Goal: Task Accomplishment & Management: Complete application form

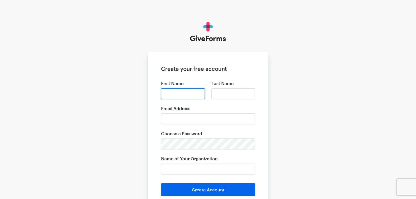
click at [180, 95] on input "First Name" at bounding box center [183, 94] width 44 height 11
type input "James"
type input "Barrell"
type input "Atlanta Mission"
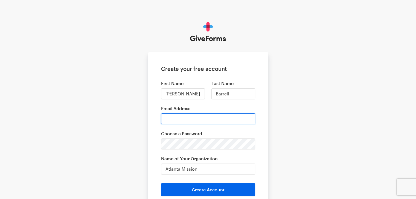
click at [184, 117] on input "Email Address" at bounding box center [208, 119] width 94 height 11
type input "james.barrell@atlantamission.org"
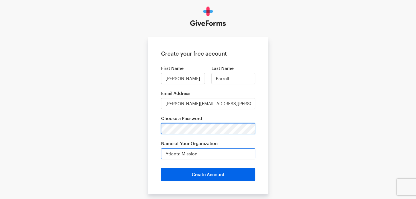
scroll to position [27, 0]
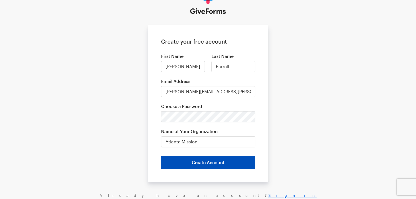
click at [208, 161] on button "Create Account" at bounding box center [208, 162] width 94 height 13
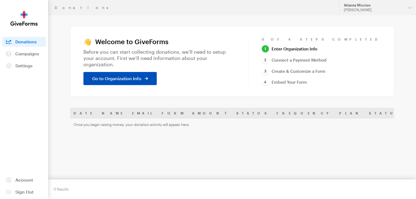
click at [134, 75] on span "Go to Organization Info" at bounding box center [116, 78] width 49 height 7
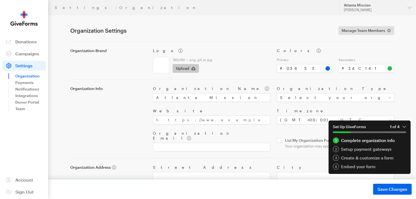
click at [184, 68] on span "Upload" at bounding box center [182, 68] width 13 height 7
type input "C:\fakepath\Transparent Logo.png"
click at [242, 65] on div "Upload" at bounding box center [221, 67] width 101 height 11
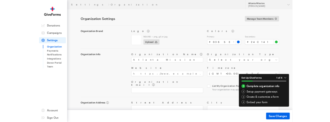
scroll to position [10, 0]
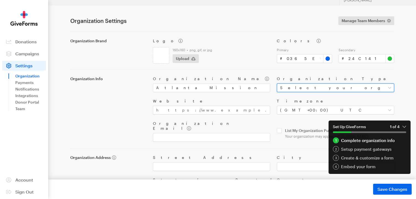
click at [370, 87] on select "Select your organization type Nonprofit Education Religious Political Other" at bounding box center [335, 88] width 117 height 9
select select "nonprofit"
click at [277, 84] on select "Select your organization type Nonprofit Education Religious Political Other" at bounding box center [335, 88] width 117 height 9
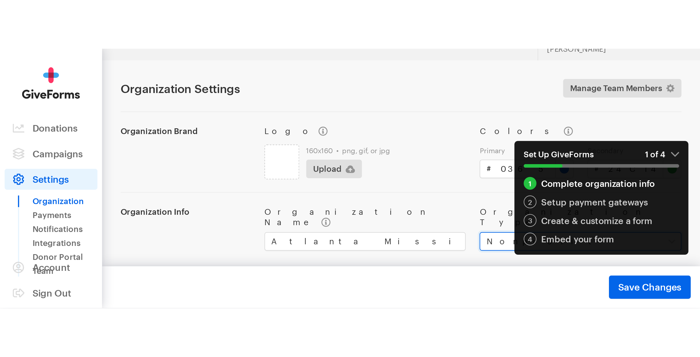
scroll to position [0, 0]
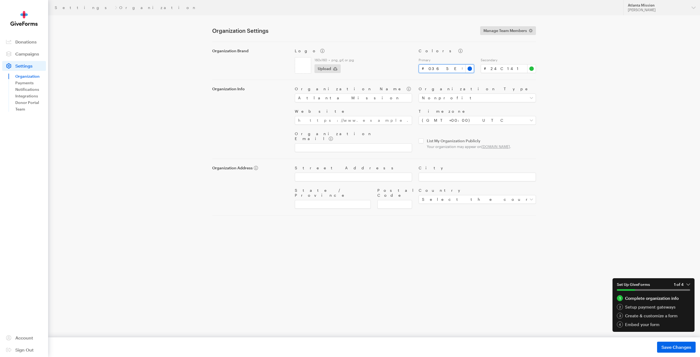
drag, startPoint x: 445, startPoint y: 69, endPoint x: 401, endPoint y: 72, distance: 44.4
click at [401, 72] on div "Logo 160x160 • png, gif, or jpg Upload Colors Primary # #0365e9 Secondary # #24…" at bounding box center [415, 57] width 248 height 31
click at [415, 65] on input "#0365e9" at bounding box center [445, 68] width 55 height 9
drag, startPoint x: 448, startPoint y: 68, endPoint x: 399, endPoint y: 70, distance: 49.5
click at [399, 70] on div "Logo 160x160 • png, gif, or jpg Upload Colors Primary # #0365e9 Secondary # #24…" at bounding box center [415, 57] width 248 height 31
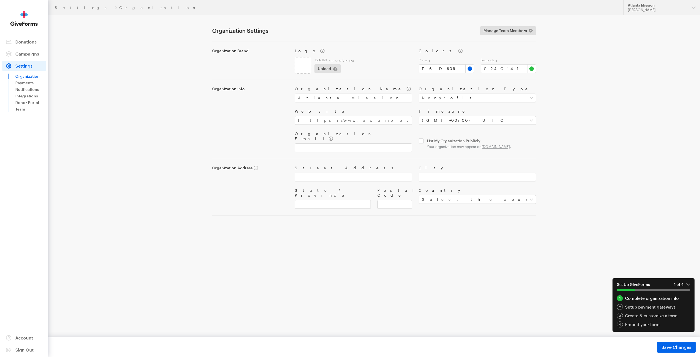
type input "#f6d809"
click at [415, 54] on div "Colors Primary # #f6d809 Secondary # #24c141" at bounding box center [477, 60] width 124 height 25
drag, startPoint x: 500, startPoint y: 67, endPoint x: 480, endPoint y: 66, distance: 20.5
click at [415, 66] on div "Secondary # #24c141" at bounding box center [508, 65] width 62 height 15
type input "#141414"
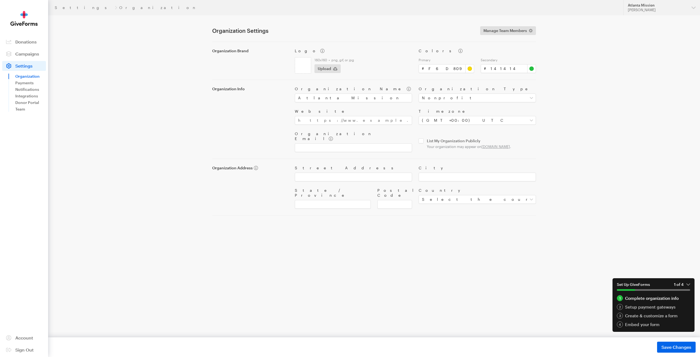
click at [415, 78] on main "Settings Organization Organization Settings Manage Team Members Organization Br…" at bounding box center [349, 130] width 393 height 231
click at [347, 122] on input "Website" at bounding box center [353, 120] width 117 height 9
click at [332, 118] on input "https://atlantamisison.com" at bounding box center [353, 120] width 117 height 9
drag, startPoint x: 353, startPoint y: 120, endPoint x: 208, endPoint y: 110, distance: 144.6
click at [208, 110] on main "Settings Organization Organization Settings Manage Team Members Organization Br…" at bounding box center [349, 130] width 393 height 231
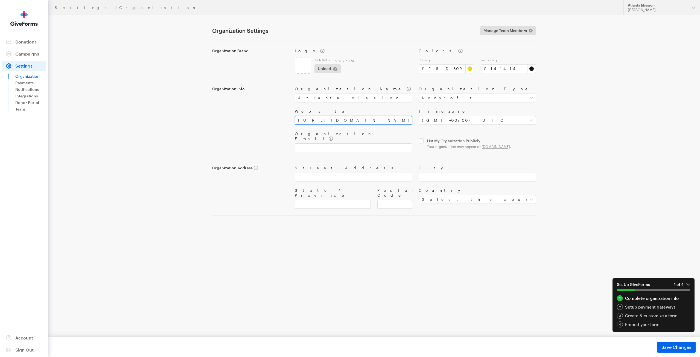
click at [352, 122] on input "https://atlantamission.com" at bounding box center [353, 120] width 117 height 9
click at [363, 120] on input "https://atlantamission.com" at bounding box center [353, 120] width 117 height 9
click at [205, 126] on main "Settings Organization Organization Settings Manage Team Members Organization Br…" at bounding box center [349, 130] width 393 height 231
type input "https://atlantamission.org"
click at [352, 151] on div "Organization Brand Logo 160x160 • png, gif, or jpg Upload Colors Primary # #f6d…" at bounding box center [374, 129] width 324 height 174
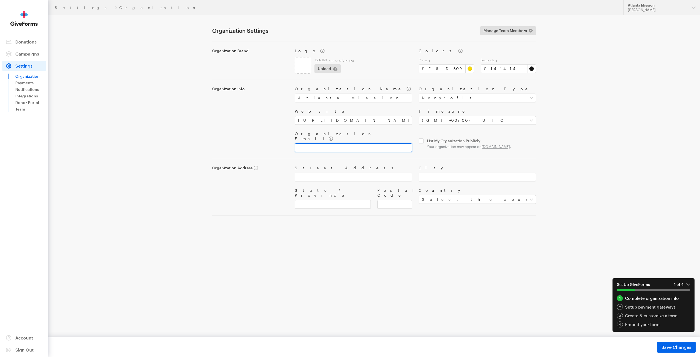
click at [331, 143] on input "Organization Email" at bounding box center [353, 147] width 117 height 9
type input "o"
click at [385, 145] on input "Organization Email" at bounding box center [353, 147] width 117 height 9
paste input "donations@atlantamission.org"
type input "donations@atlantamission.org"
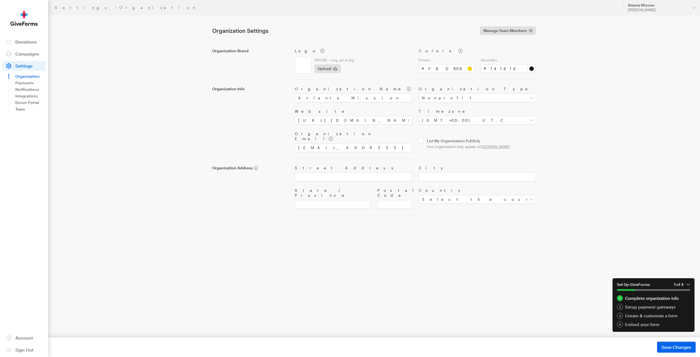
click at [415, 131] on div "Organization Name Atlanta Mission Organization Type Select your organization ty…" at bounding box center [415, 116] width 248 height 72
click at [360, 175] on input "Street Address" at bounding box center [353, 176] width 117 height 9
type input "2353 Bolton Road NW"
type input "Atlanta"
type input "GA"
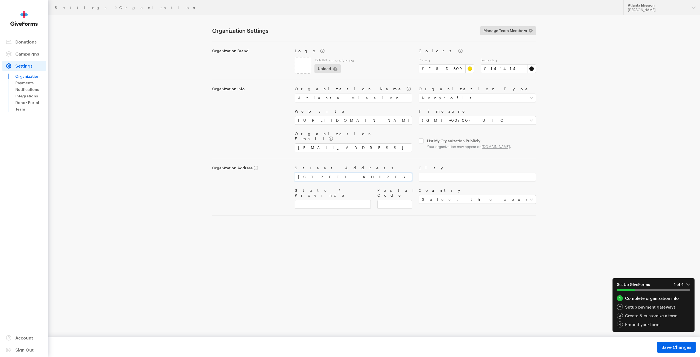
type input "30318"
select select "US"
click at [361, 199] on main "Settings Organization Organization Settings Manage Team Members Organization Br…" at bounding box center [349, 130] width 393 height 231
click at [415, 199] on span "Save Changes" at bounding box center [676, 346] width 30 height 7
click at [31, 82] on link "Payments" at bounding box center [30, 83] width 31 height 7
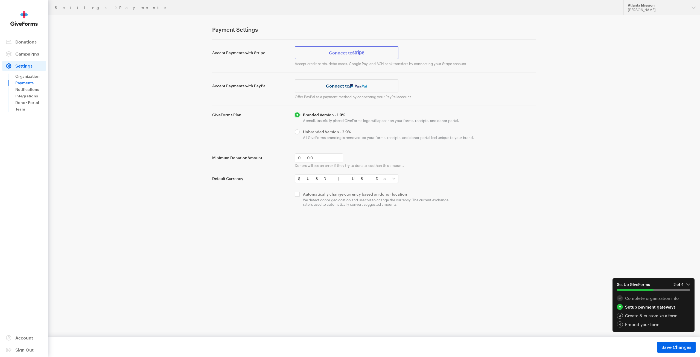
click at [333, 52] on link "Connect to" at bounding box center [347, 52] width 104 height 13
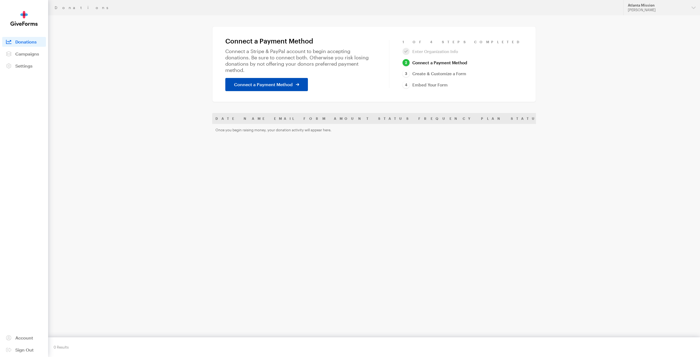
click at [254, 81] on span "Connect a Payment Method" at bounding box center [263, 84] width 58 height 7
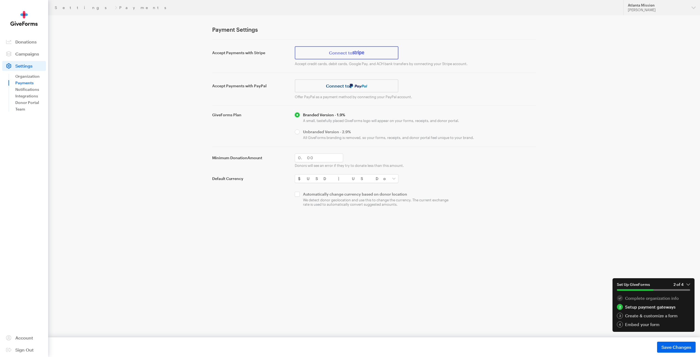
click at [328, 57] on link "Connect to" at bounding box center [347, 52] width 104 height 13
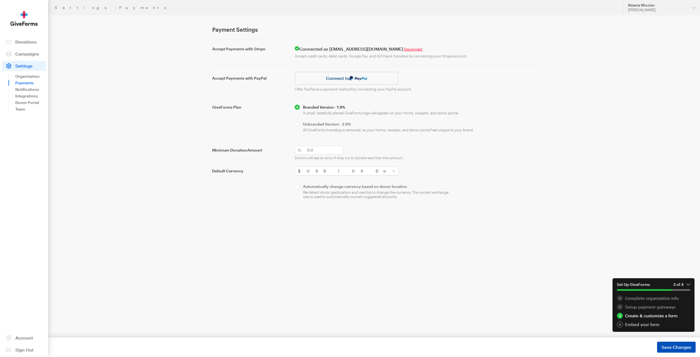
click at [666, 345] on span "Save Changes" at bounding box center [676, 346] width 30 height 7
click at [647, 316] on div "Create & customize a form" at bounding box center [652, 315] width 73 height 6
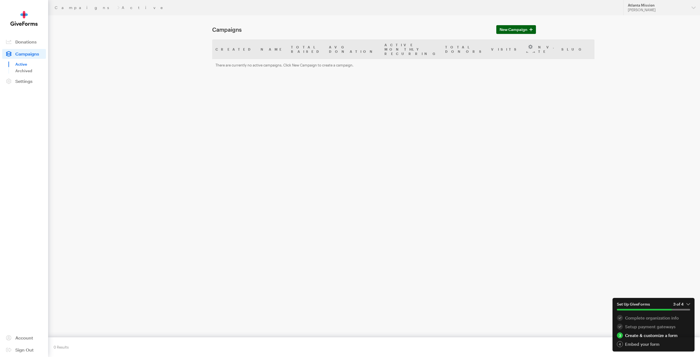
click at [510, 27] on span "New Campaign" at bounding box center [513, 29] width 28 height 7
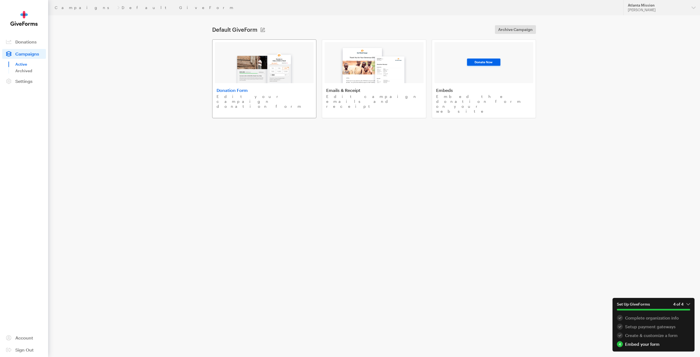
click at [288, 99] on link "Donation Form Edit your campaign donation form" at bounding box center [264, 78] width 104 height 79
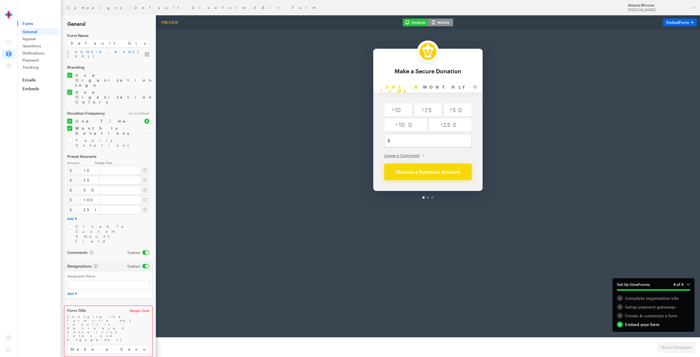
click at [409, 57] on div "Make a Secure Donation" at bounding box center [427, 57] width 98 height 6
click at [438, 25] on button "Mobile" at bounding box center [440, 23] width 25 height 8
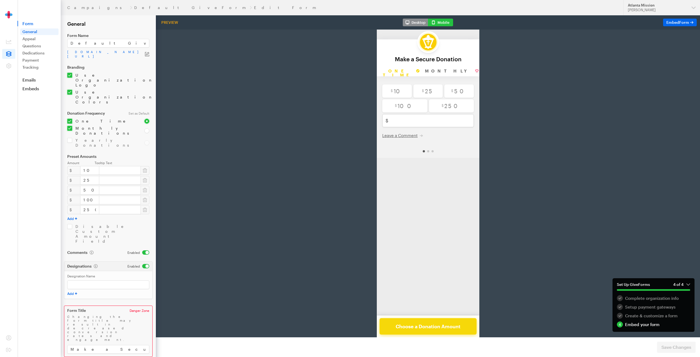
click at [418, 25] on button "Desktop" at bounding box center [415, 23] width 25 height 8
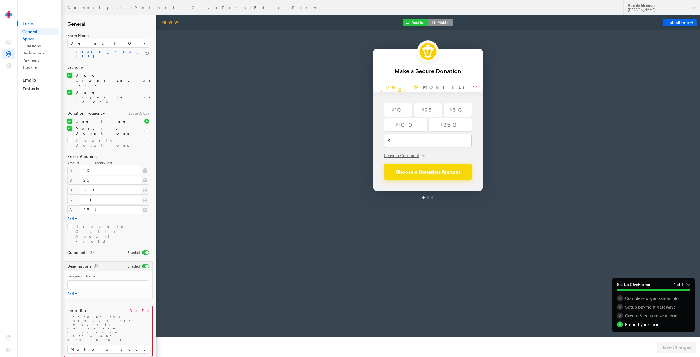
click at [40, 40] on link "Appeal" at bounding box center [39, 39] width 38 height 7
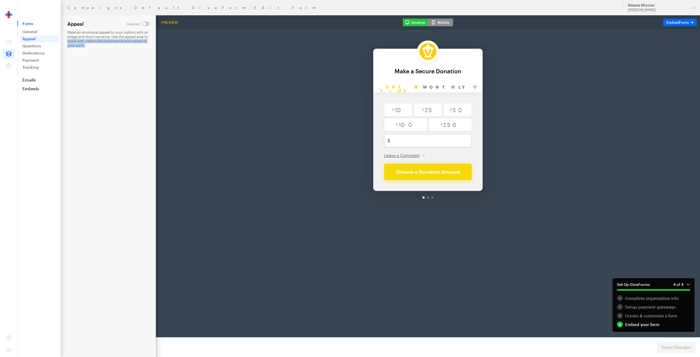
drag, startPoint x: 103, startPoint y: 45, endPoint x: 72, endPoint y: 40, distance: 30.8
click at [78, 40] on p "Make an emotional appeal to your visitors with an image and short narrative. Us…" at bounding box center [108, 38] width 82 height 17
click at [146, 24] on input "checkbox" at bounding box center [138, 24] width 23 height 4
click at [146, 24] on input "checkbox" at bounding box center [138, 24] width 22 height 4
checkbox input "false"
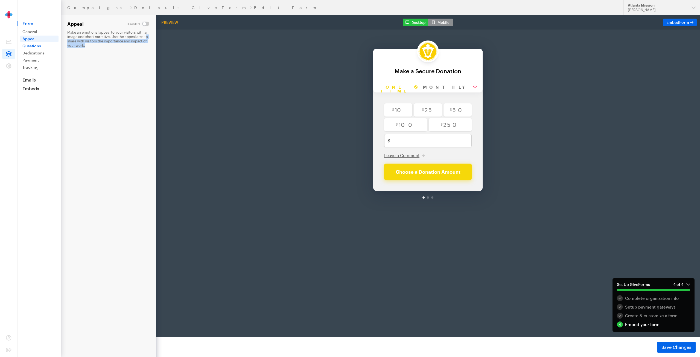
click at [30, 45] on link "Questions" at bounding box center [39, 46] width 38 height 7
click at [31, 34] on link "General" at bounding box center [39, 31] width 38 height 7
click at [96, 67] on form "Campaigns Default GiveForm Edit Form Appeal Make an emotional appeal to your vi…" at bounding box center [78, 178] width 156 height 357
click at [33, 23] on span "Form" at bounding box center [38, 23] width 43 height 5
click at [32, 24] on span "Form" at bounding box center [38, 23] width 43 height 5
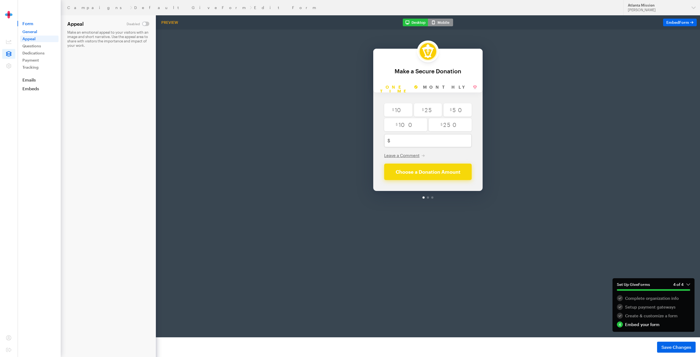
click at [30, 31] on link "General" at bounding box center [39, 31] width 38 height 7
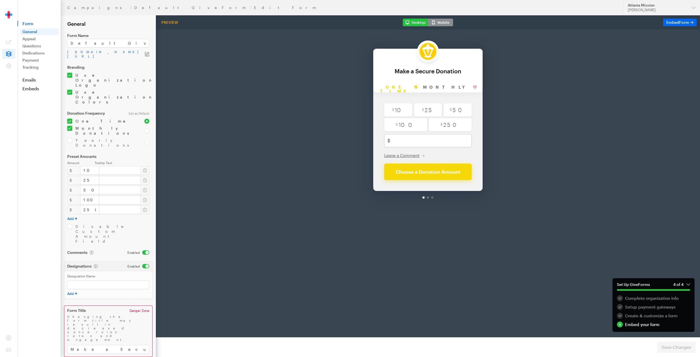
click at [134, 8] on link "Default GiveForm" at bounding box center [190, 7] width 113 height 4
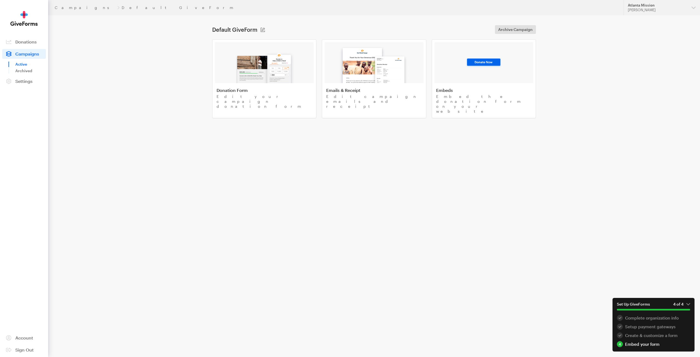
click at [631, 344] on div "Embed your form" at bounding box center [652, 344] width 73 height 6
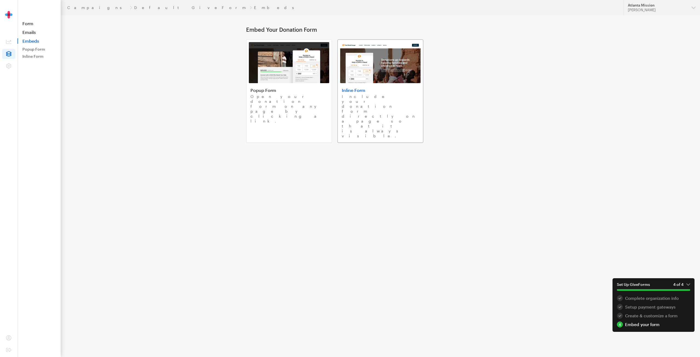
click at [358, 102] on p "Include your donation form directly on a page so that it is always visible." at bounding box center [380, 116] width 77 height 44
click at [267, 67] on img at bounding box center [289, 62] width 80 height 41
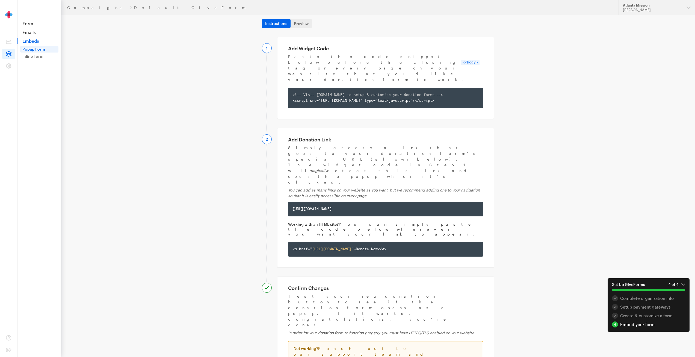
scroll to position [23, 0]
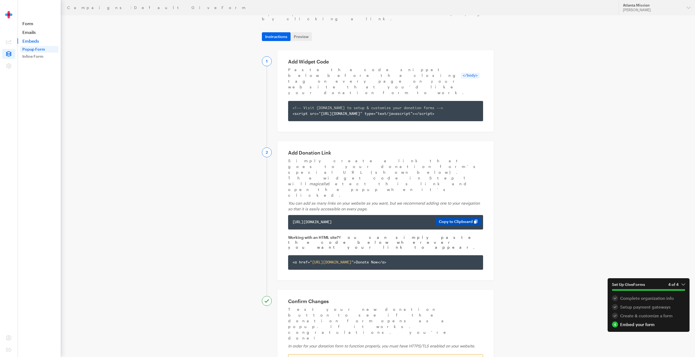
click at [459, 217] on button "Copy to Clipboard" at bounding box center [458, 221] width 45 height 9
click at [30, 24] on link "Form" at bounding box center [38, 23] width 43 height 5
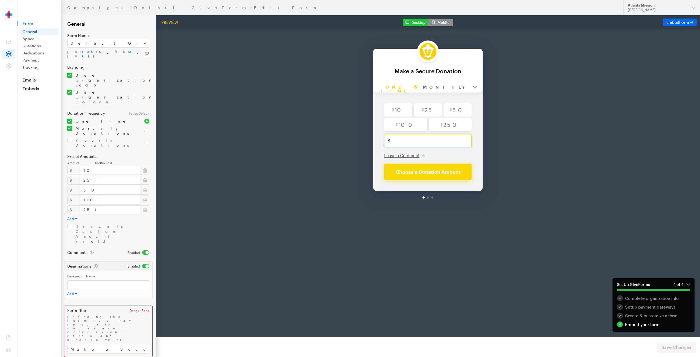
drag, startPoint x: 403, startPoint y: 126, endPoint x: 407, endPoint y: 127, distance: 4.4
click at [403, 126] on input "text" at bounding box center [433, 126] width 83 height 13
type input "1"
checkbox input "false"
type input "10"
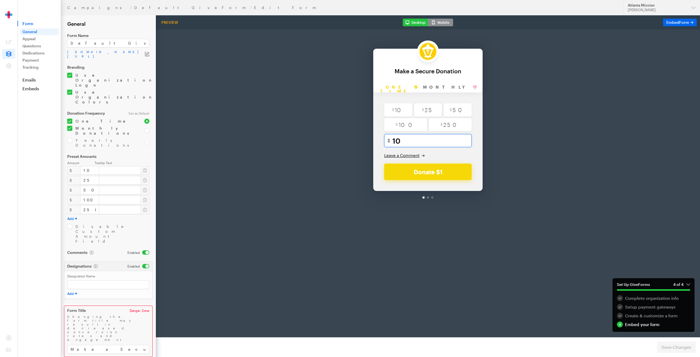
radio input "true"
checkbox input "false"
type input "10"
click at [422, 157] on button "Donate $10" at bounding box center [427, 157] width 87 height 16
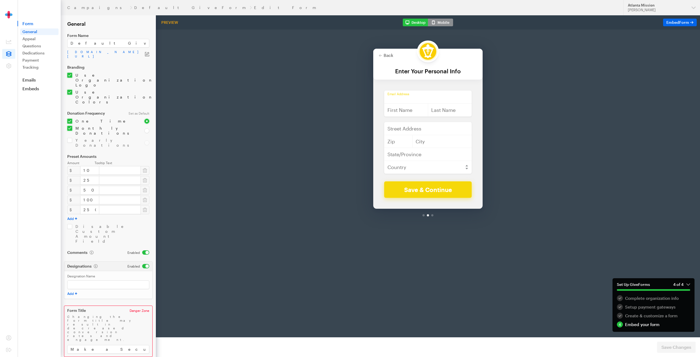
click at [399, 86] on input "email" at bounding box center [427, 82] width 87 height 13
type input "James.barrell@atlantamission.org"
type input "James"
type input "Barrell"
type input "2353 Bolton Road NW"
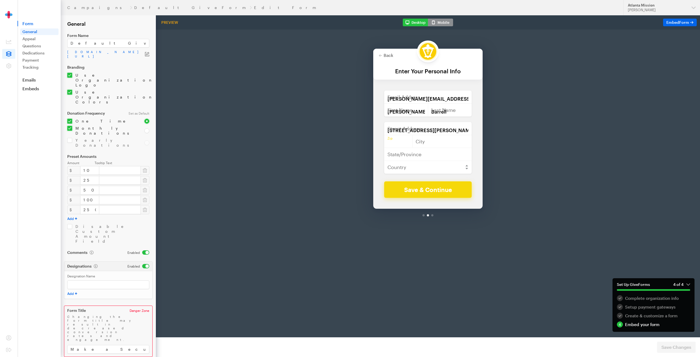
type input "30318"
type input "Atlanta"
type input "GA"
select select "US"
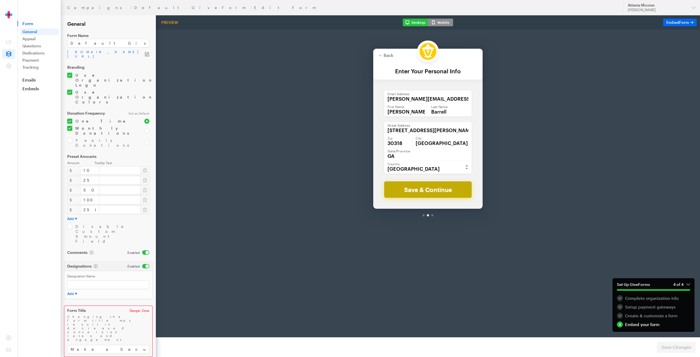
click at [425, 177] on button "Save & Continue" at bounding box center [427, 175] width 87 height 16
checkbox input "false"
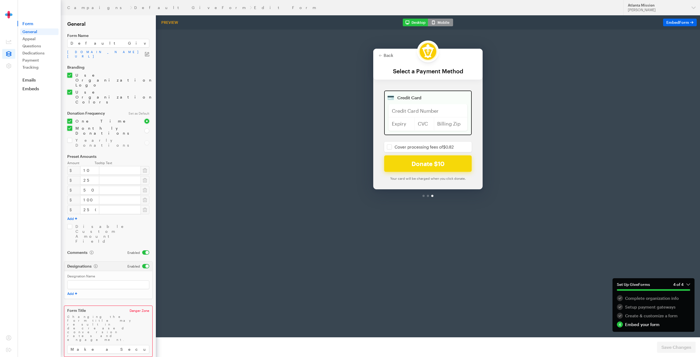
click at [362, 163] on div "Back Back Select a Payment Method For your generous donation of $10 One time Mo…" at bounding box center [428, 107] width 544 height 184
click at [390, 40] on button "Back" at bounding box center [385, 41] width 14 height 4
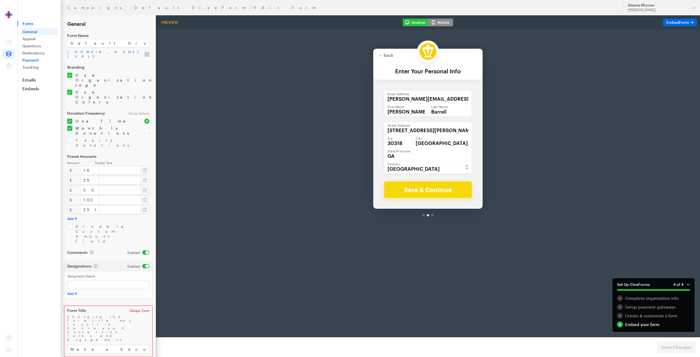
click at [31, 60] on link "Payment" at bounding box center [39, 60] width 38 height 7
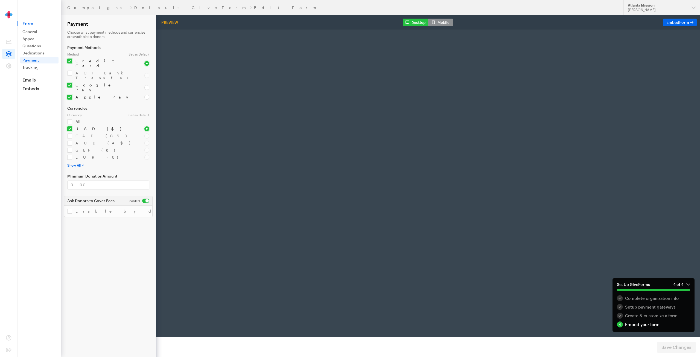
select select "US"
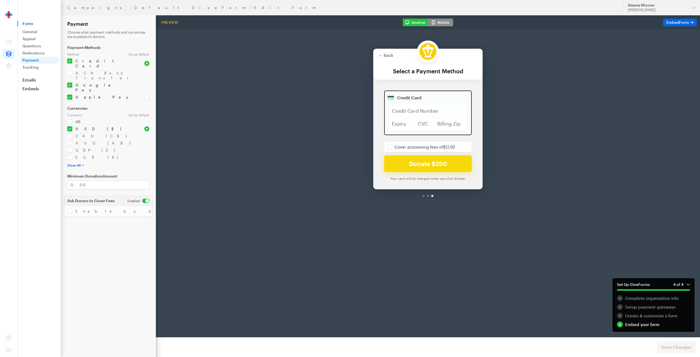
click at [48, 127] on aside "Form General Appeal Questions Dedications Payment Tracking Emails Embeds Donate…" at bounding box center [38, 178] width 43 height 357
click at [11, 65] on icon at bounding box center [8, 65] width 5 height 5
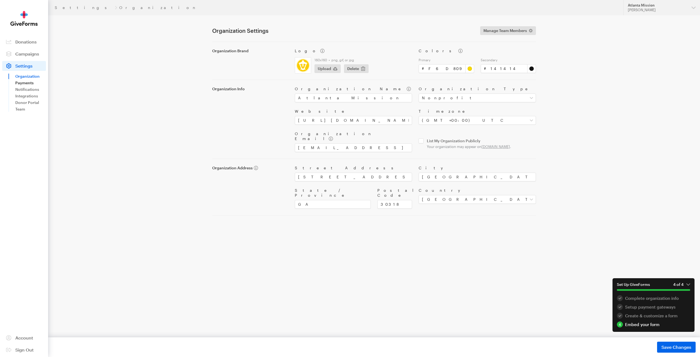
click at [33, 81] on link "Payments" at bounding box center [30, 83] width 31 height 7
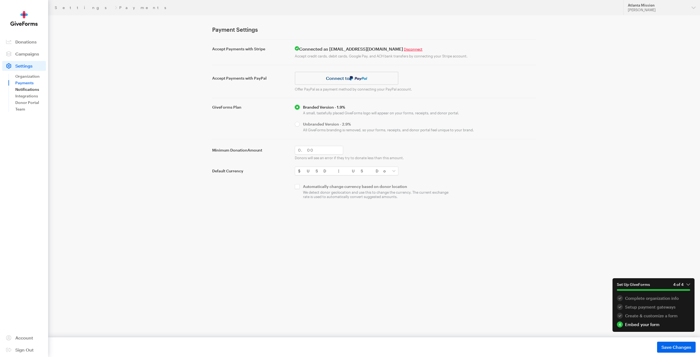
click at [38, 90] on link "Notifications" at bounding box center [30, 89] width 31 height 7
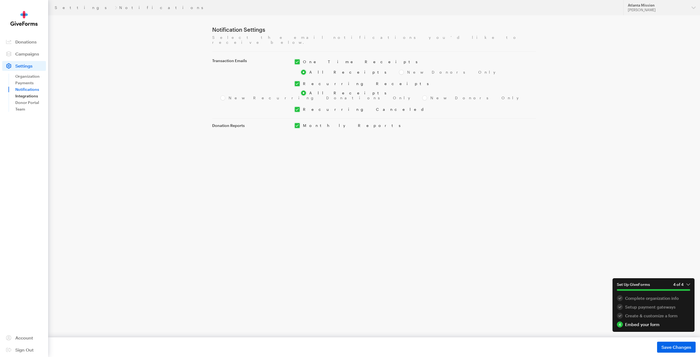
click at [36, 96] on link "Integrations" at bounding box center [30, 96] width 31 height 7
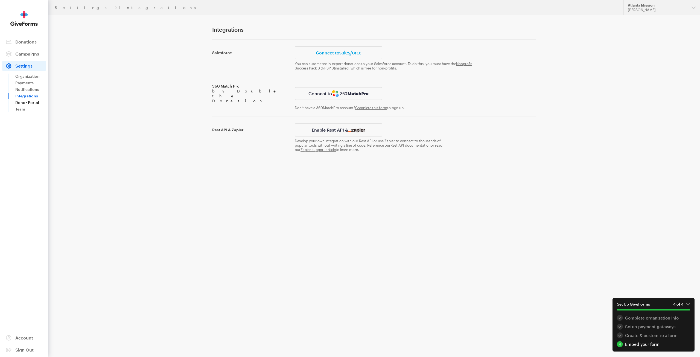
click at [23, 103] on link "Donor Portal" at bounding box center [30, 102] width 31 height 7
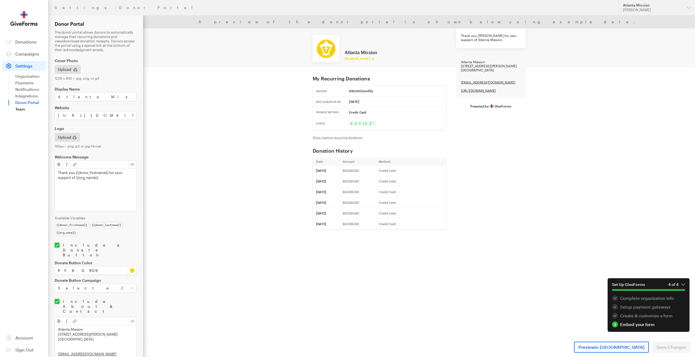
click at [22, 109] on link "Team" at bounding box center [30, 109] width 31 height 7
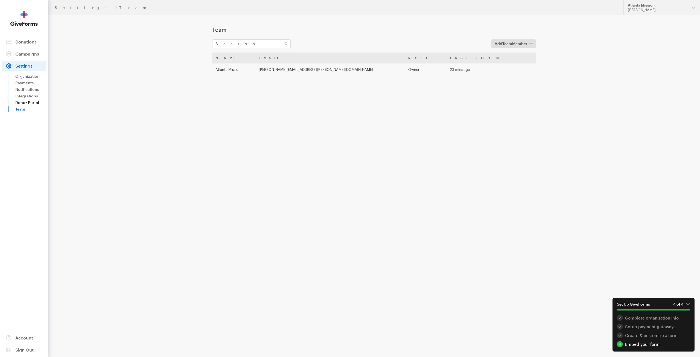
click at [25, 104] on link "Donor Portal" at bounding box center [30, 102] width 31 height 7
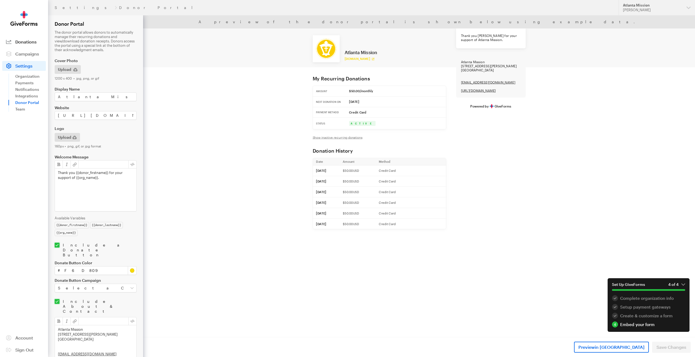
click at [28, 42] on span "Donations" at bounding box center [25, 41] width 21 height 5
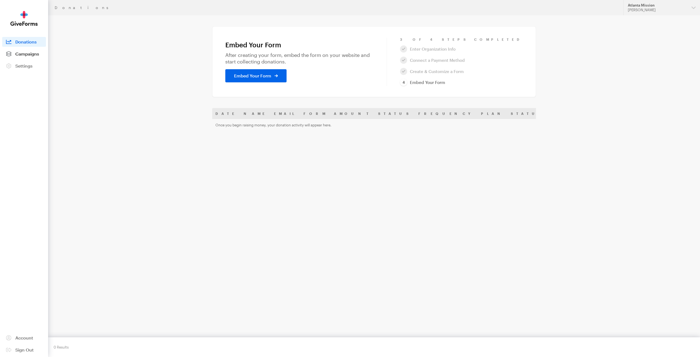
click at [29, 55] on span "Campaigns" at bounding box center [27, 53] width 24 height 5
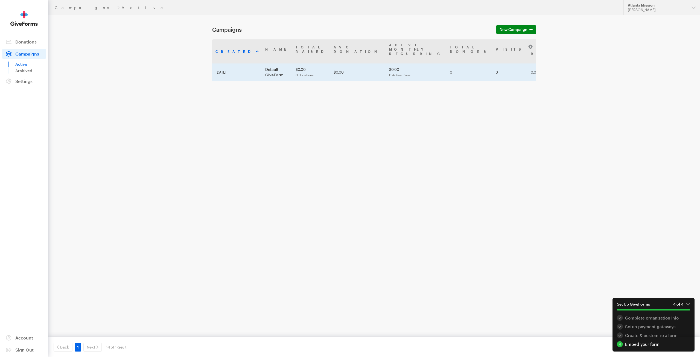
click at [247, 63] on td "Oct 06, 2025" at bounding box center [237, 71] width 50 height 17
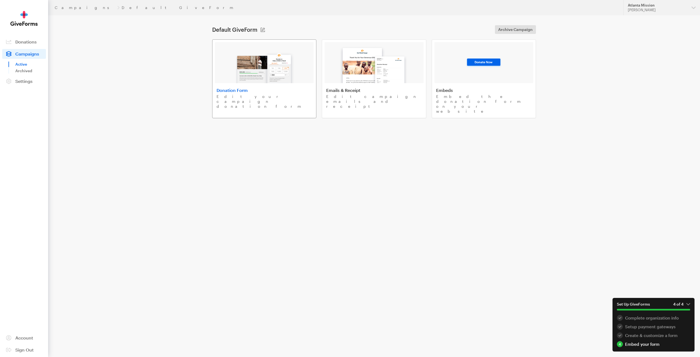
click at [292, 98] on p "Edit your campaign donation form" at bounding box center [263, 101] width 95 height 15
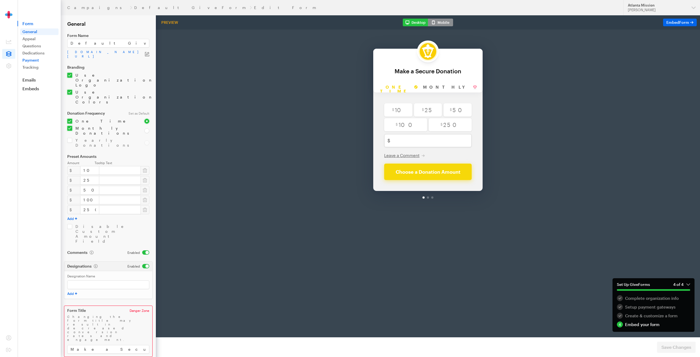
click at [40, 58] on link "Payment" at bounding box center [39, 60] width 38 height 7
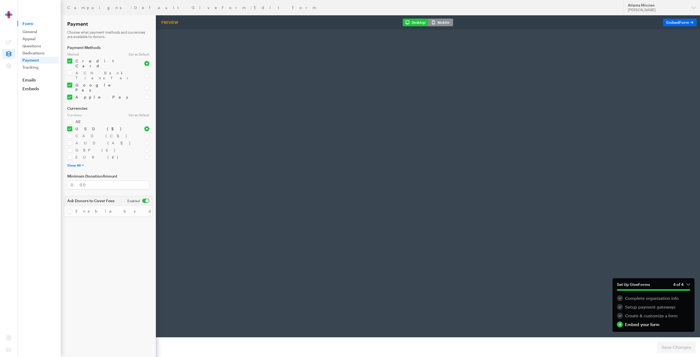
select select "US"
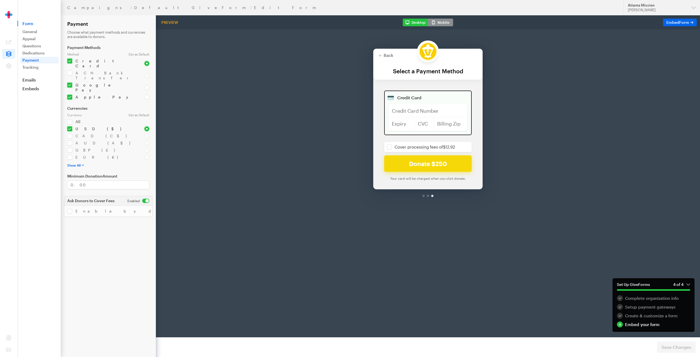
click at [425, 197] on div "Back Back Select a Payment Method For your generous donation of $250 One time M…" at bounding box center [428, 107] width 544 height 184
click at [42, 69] on link "Tracking" at bounding box center [39, 67] width 38 height 7
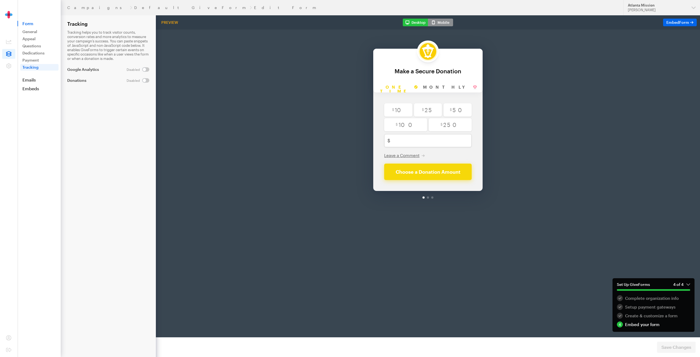
click at [38, 61] on link "Payment" at bounding box center [39, 60] width 38 height 7
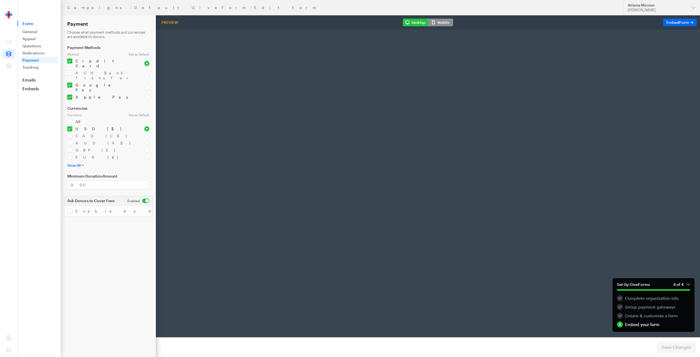
select select "US"
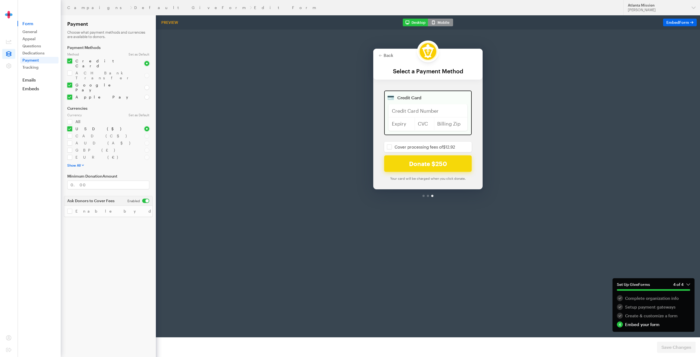
click at [250, 85] on div "Back Back Select a Payment Method For your generous donation of $250 One time M…" at bounding box center [428, 107] width 544 height 184
click at [30, 121] on aside "Form General Appeal Questions Dedications Payment Tracking Emails Embeds Donate…" at bounding box center [38, 178] width 43 height 357
click at [36, 87] on link "Embeds" at bounding box center [38, 88] width 43 height 5
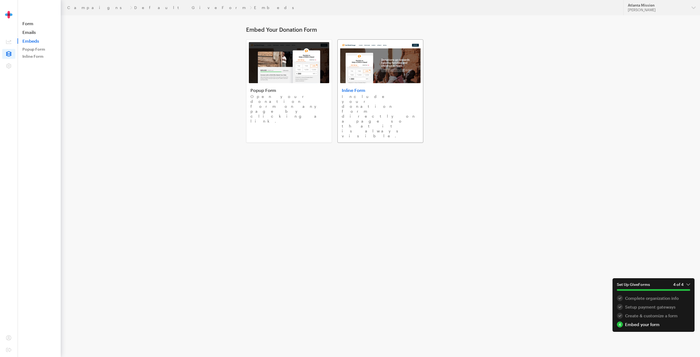
click at [351, 104] on link "Inline Form Include your donation form directly on a page so that it is always …" at bounding box center [380, 90] width 86 height 103
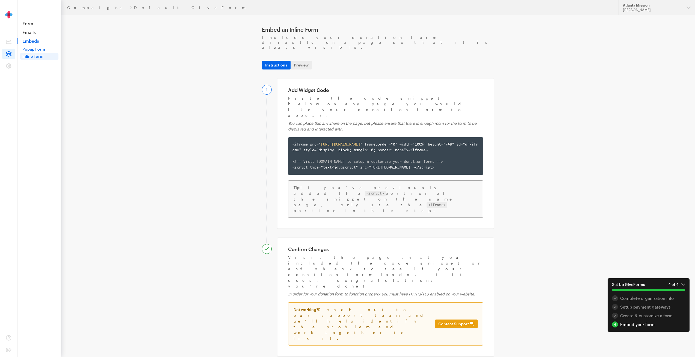
click at [41, 48] on link "Popup Form" at bounding box center [39, 49] width 38 height 7
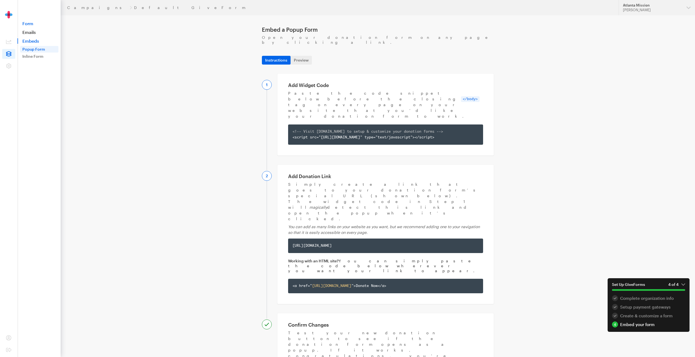
click at [33, 24] on link "Form" at bounding box center [38, 23] width 43 height 5
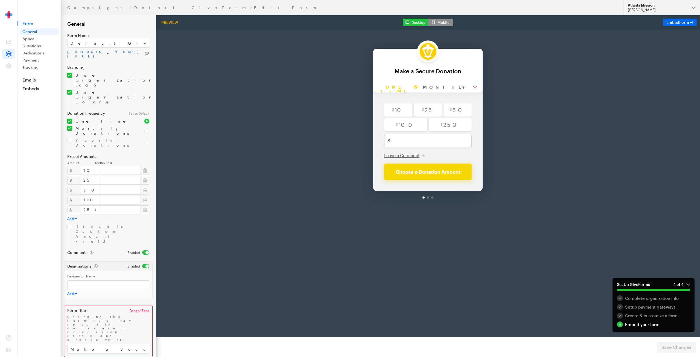
click at [693, 9] on button "Atlanta Mission James Barrell" at bounding box center [661, 7] width 77 height 15
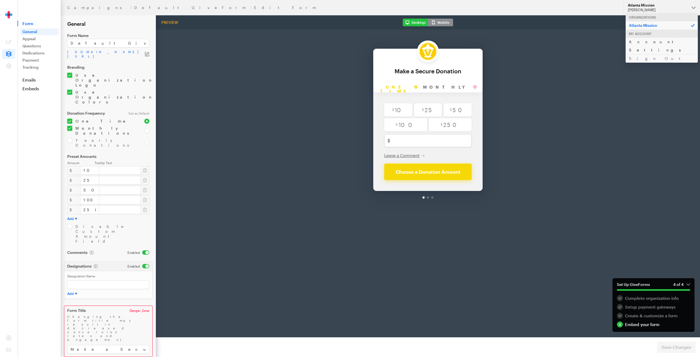
drag, startPoint x: 637, startPoint y: 40, endPoint x: 463, endPoint y: 11, distance: 176.0
click at [637, 40] on link "Account Settings" at bounding box center [661, 45] width 72 height 17
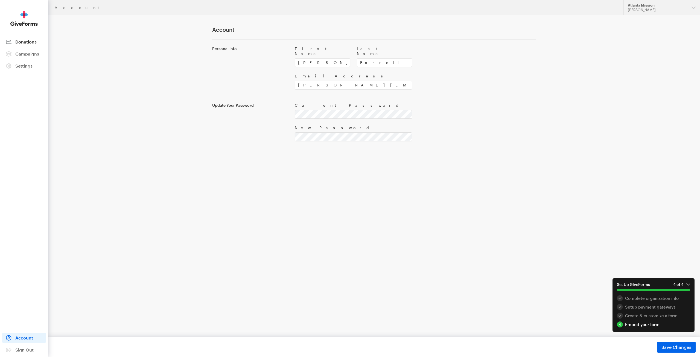
click at [22, 45] on link "Donations" at bounding box center [24, 42] width 44 height 10
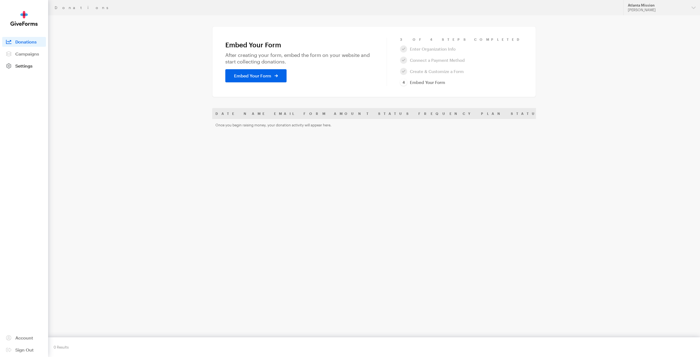
click at [34, 66] on link "Settings" at bounding box center [24, 66] width 44 height 10
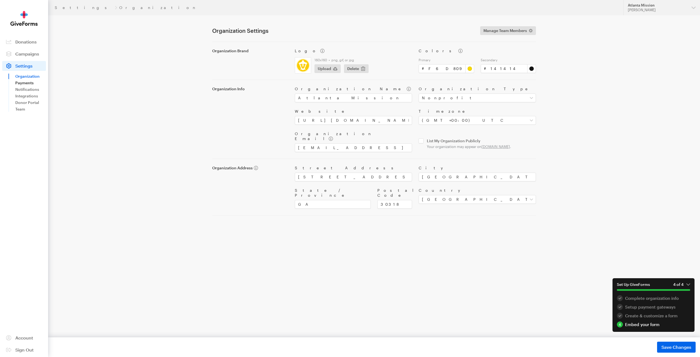
click at [29, 85] on link "Payments" at bounding box center [30, 83] width 31 height 7
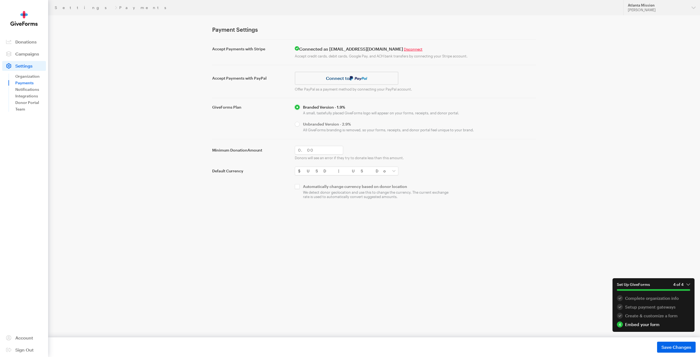
click at [324, 254] on main "Settings Payments Payment Settings Accept Payments with Stripe Connected as don…" at bounding box center [349, 156] width 393 height 282
click at [36, 96] on link "Integrations" at bounding box center [30, 96] width 31 height 7
